Goal: Information Seeking & Learning: Check status

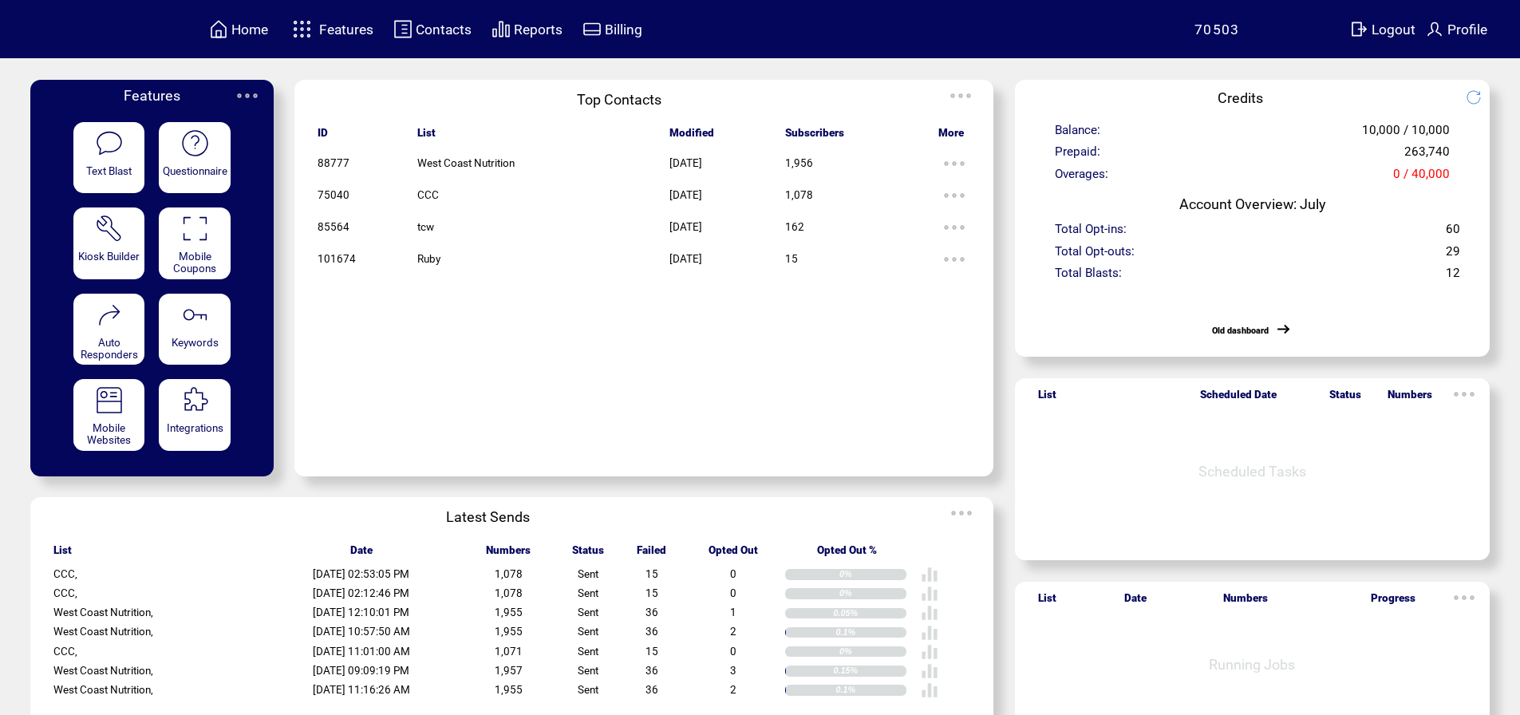
scroll to position [43, 0]
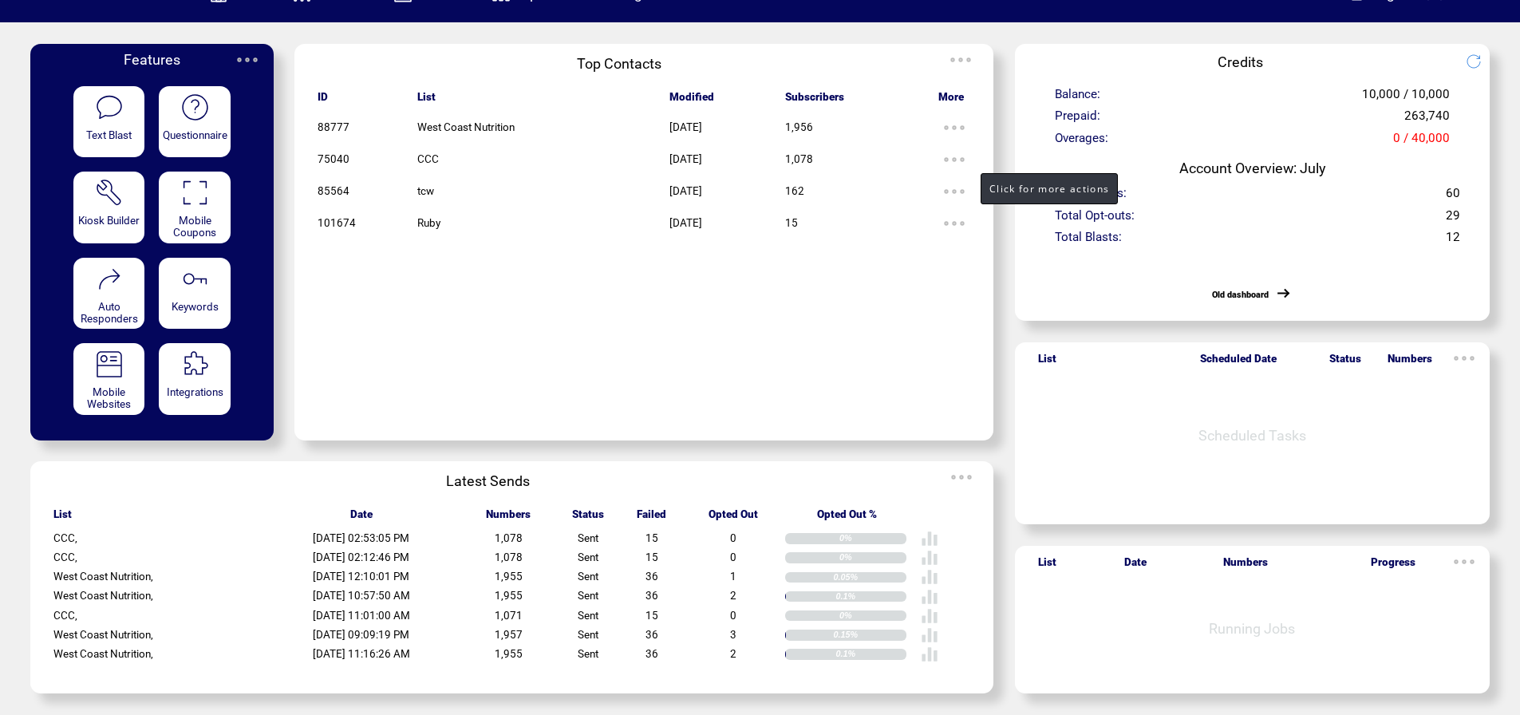
click at [970, 152] on img at bounding box center [954, 160] width 32 height 32
click at [892, 154] on link "EDIT" at bounding box center [882, 161] width 26 height 14
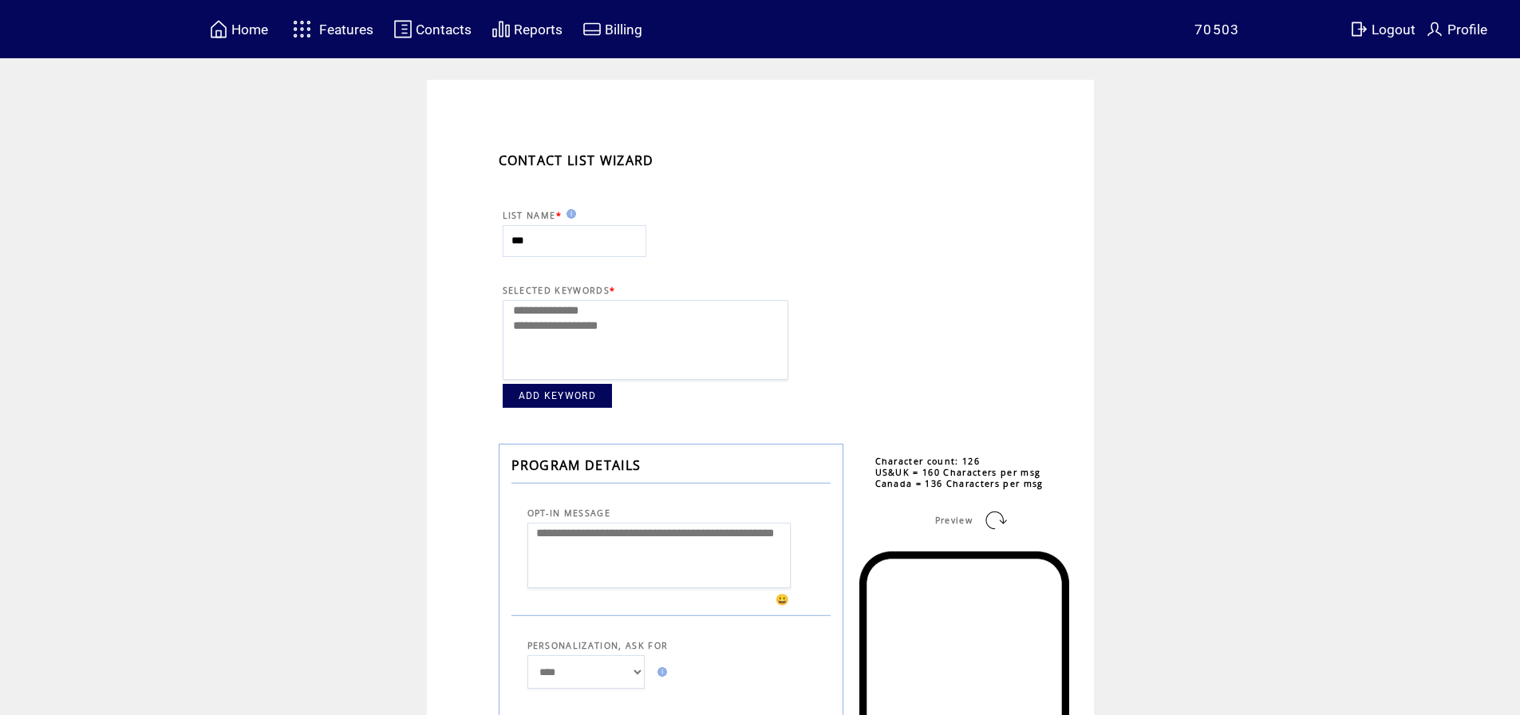
select select
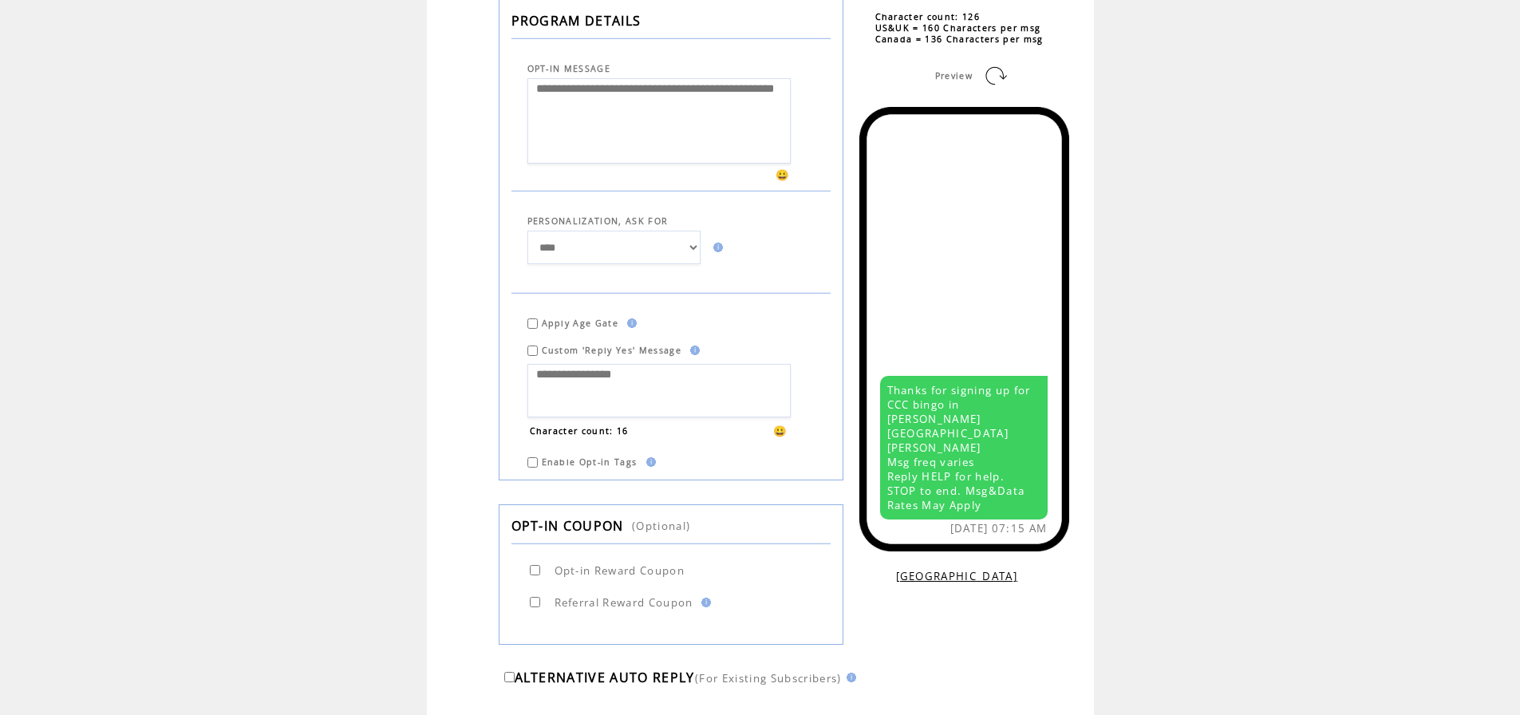
scroll to position [80, 0]
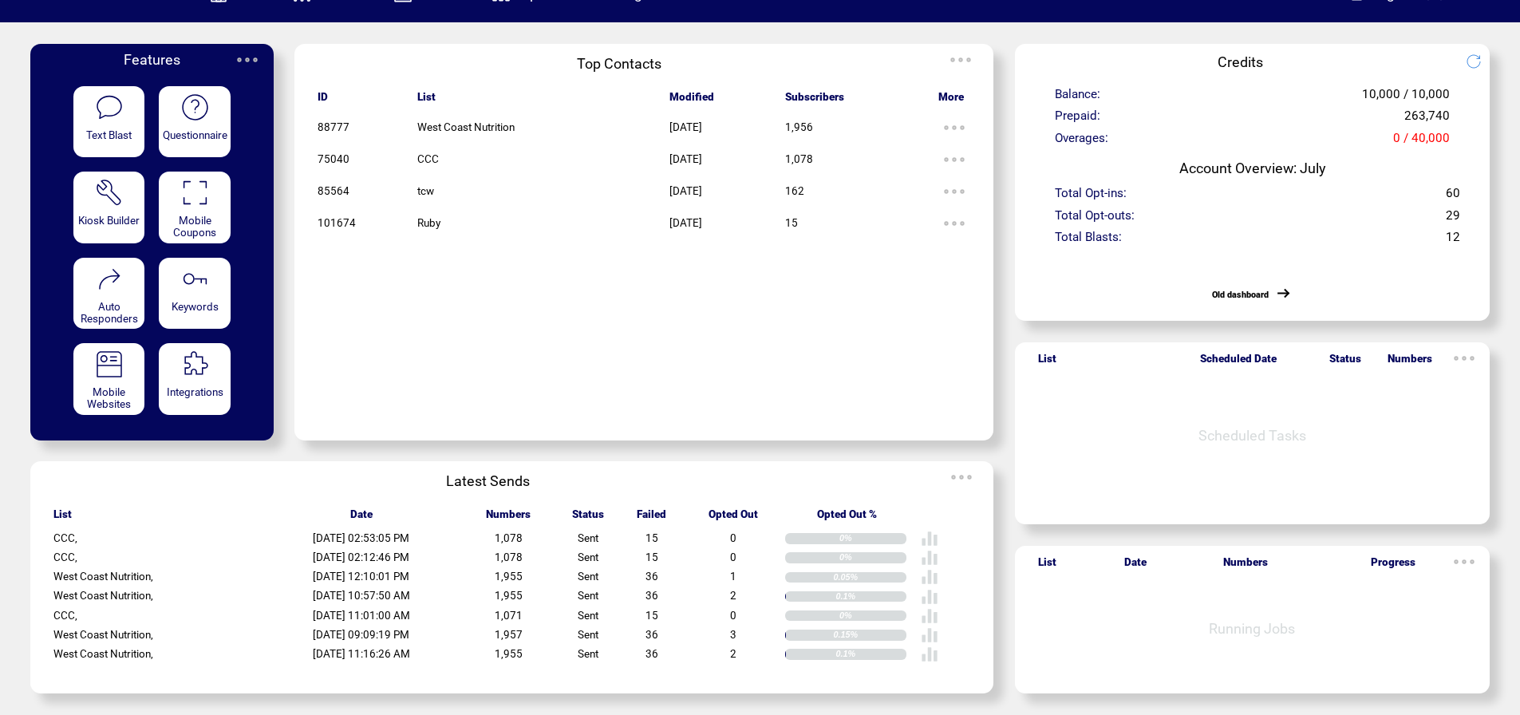
click at [132, 117] on div "Text Blast" at bounding box center [109, 122] width 72 height 72
click at [970, 150] on img at bounding box center [954, 160] width 32 height 32
click at [911, 286] on td at bounding box center [861, 287] width 153 height 19
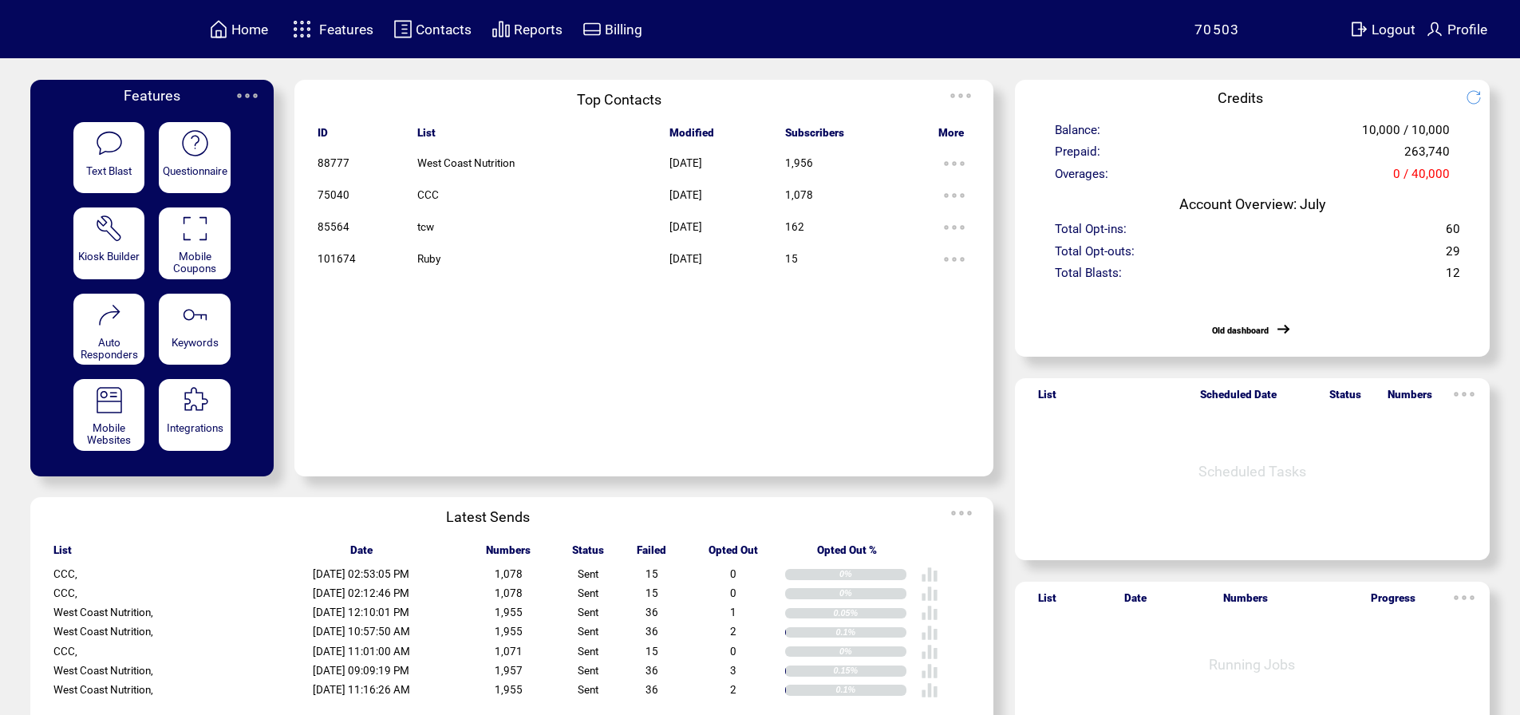
click at [534, 28] on span "Reports" at bounding box center [538, 30] width 49 height 16
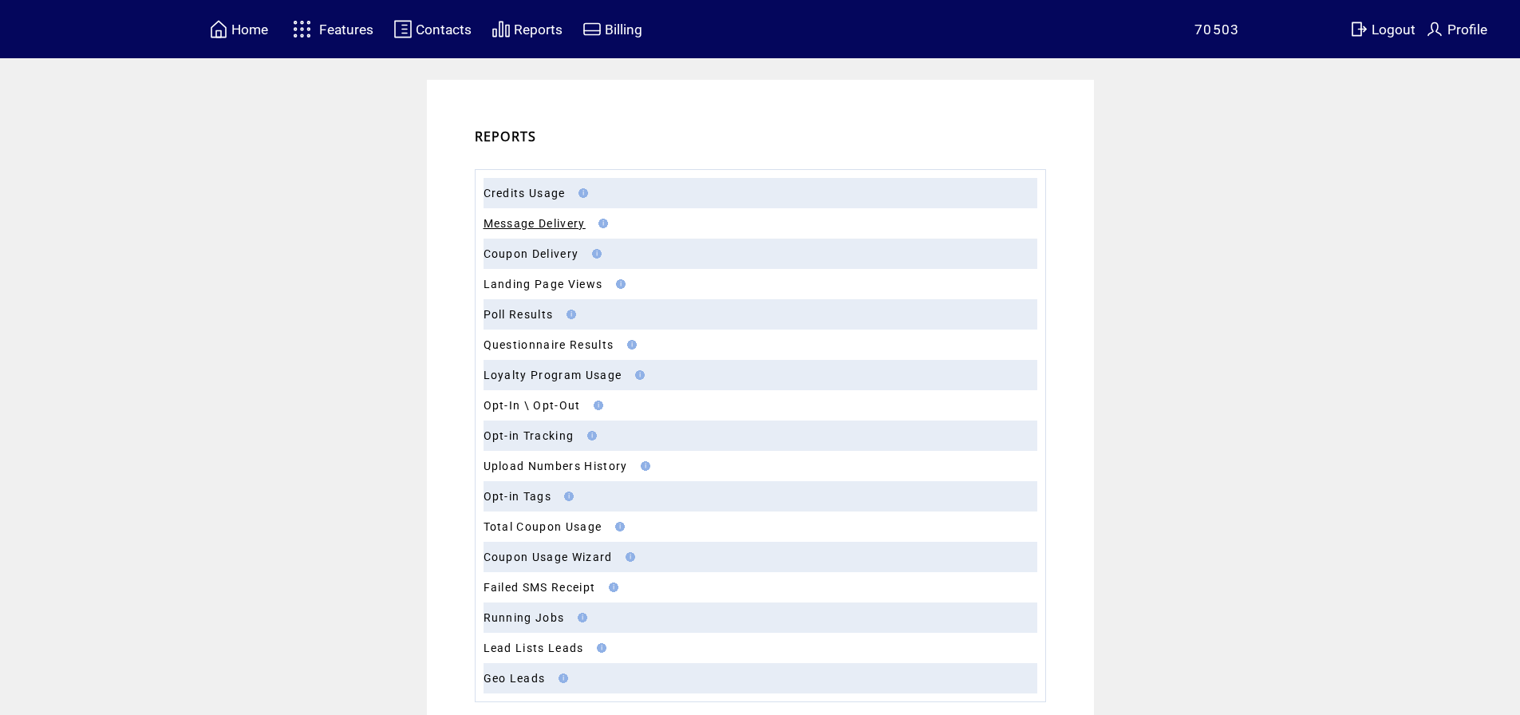
click at [574, 225] on link "Message Delivery" at bounding box center [534, 223] width 102 height 13
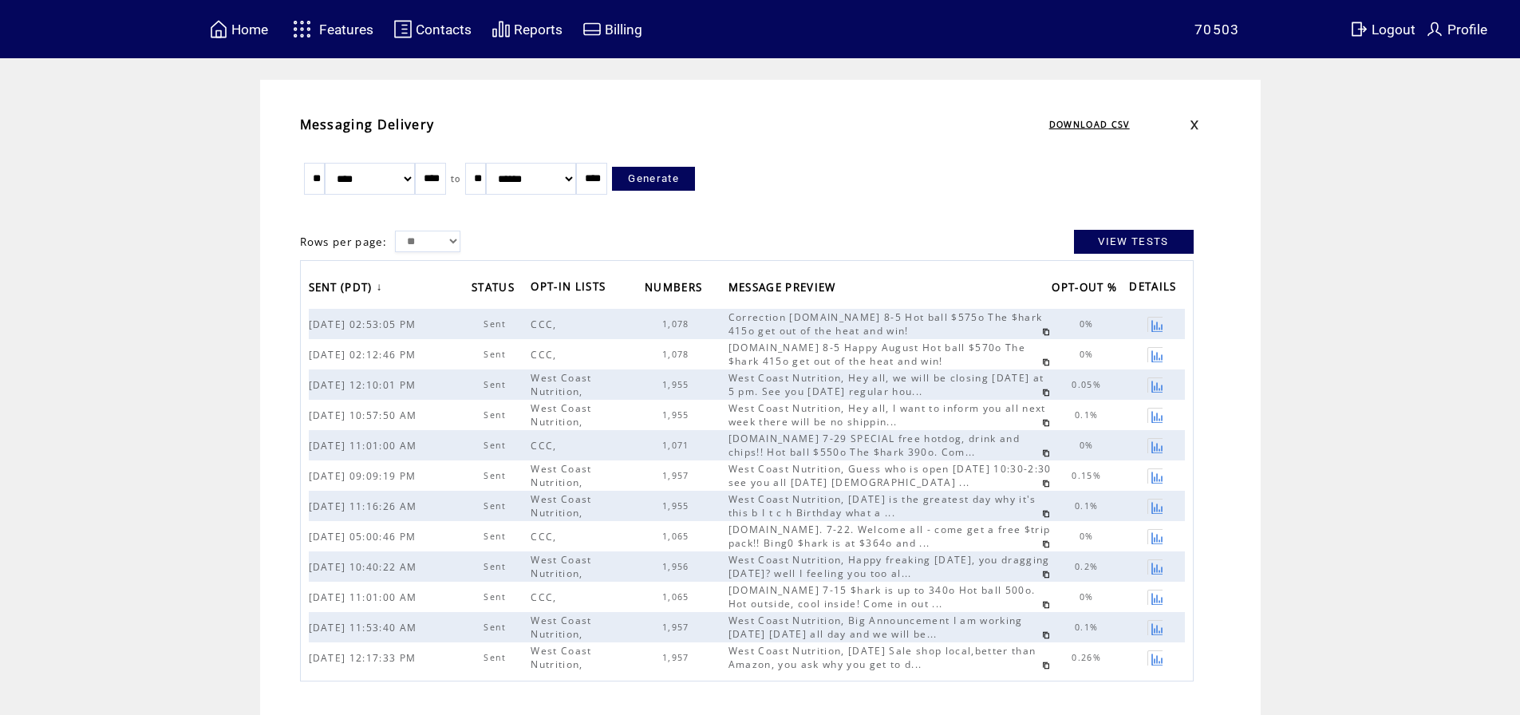
click at [334, 26] on span "Features" at bounding box center [346, 30] width 54 height 16
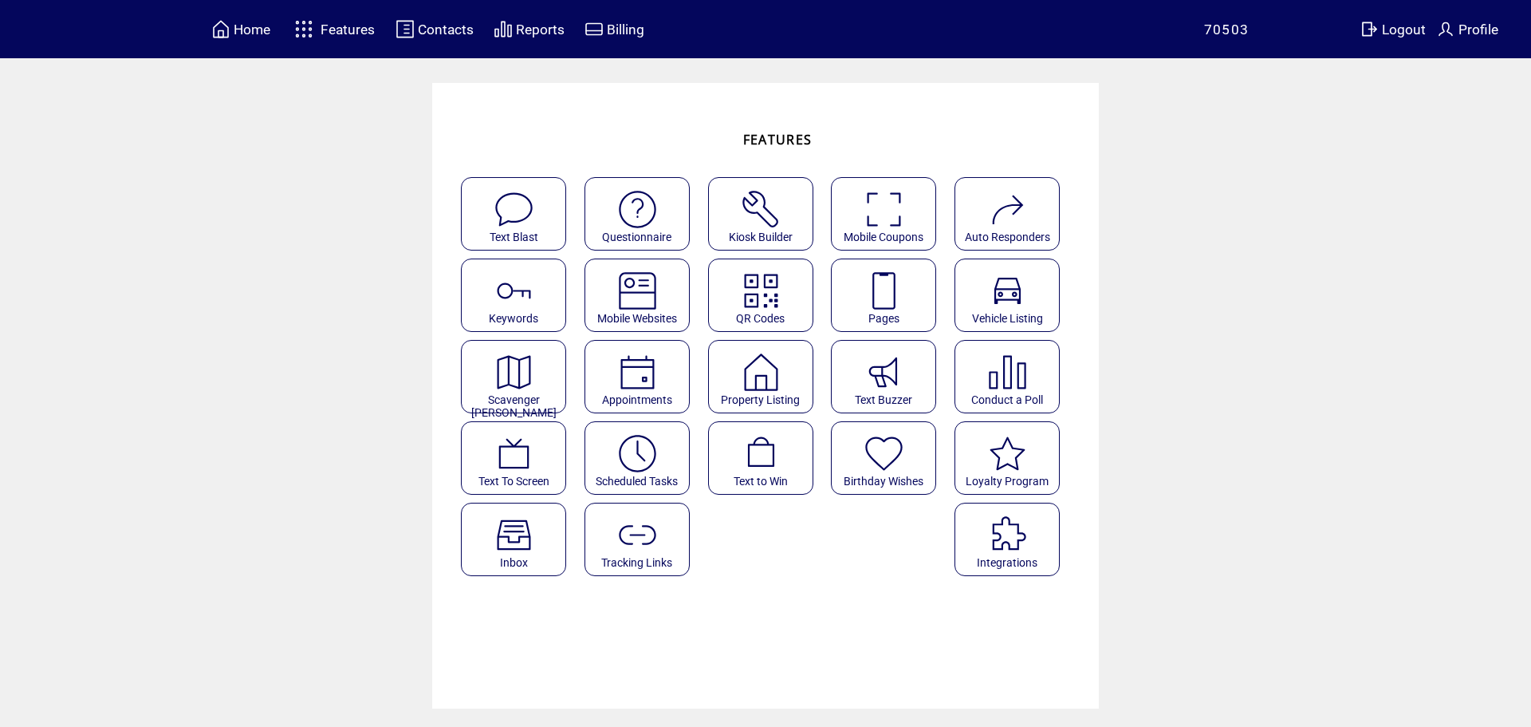
click at [644, 449] on img at bounding box center [638, 453] width 42 height 42
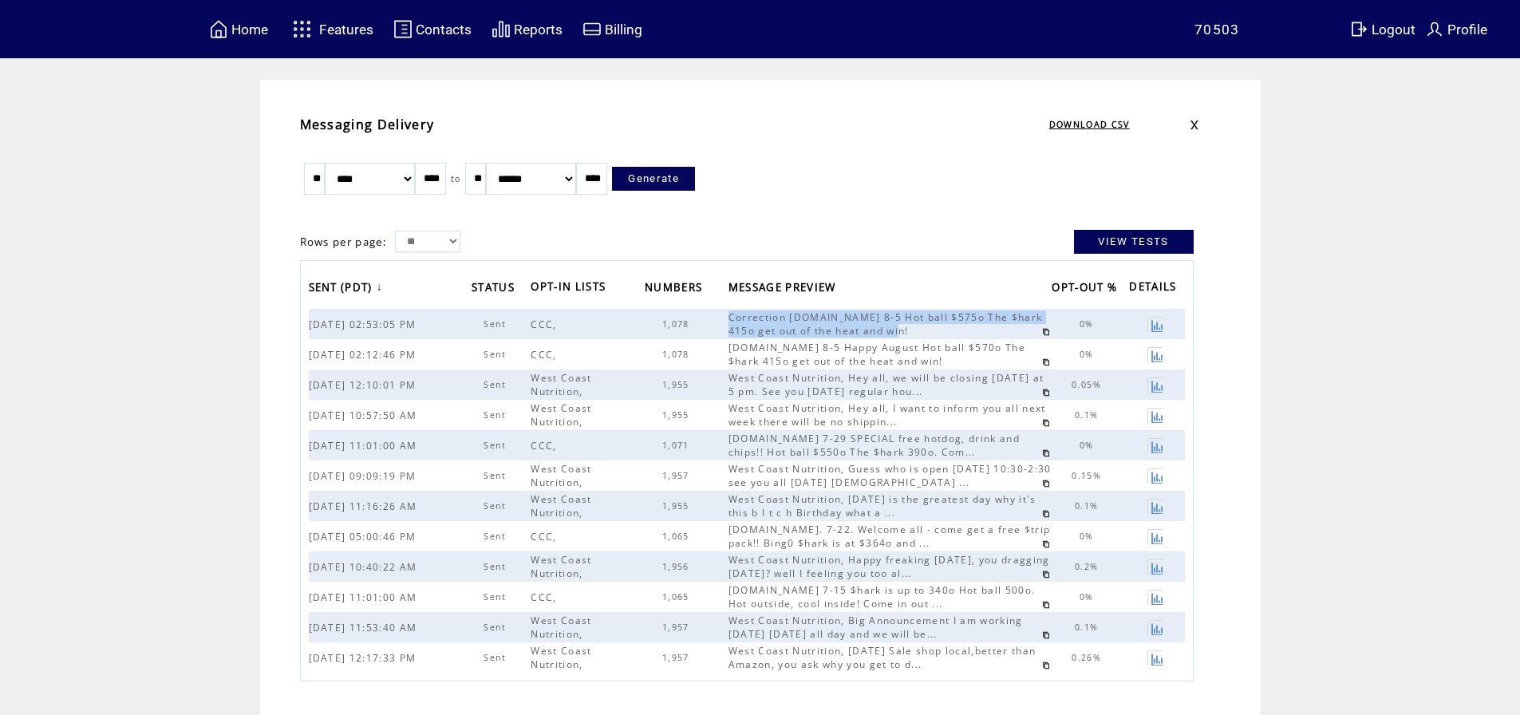
drag, startPoint x: 735, startPoint y: 317, endPoint x: 979, endPoint y: 330, distance: 244.5
click at [979, 330] on div "Correction [DOMAIN_NAME] 8-5 Hot ball $575o The $hark 415o get out of the heat …" at bounding box center [890, 323] width 324 height 27
copy span "Correction MHBingo.com 8-5 Hot ball $575o The $hark 415o get out of the heat an…"
click at [1405, 34] on span "Logout" at bounding box center [1393, 30] width 44 height 16
